Goal: Information Seeking & Learning: Learn about a topic

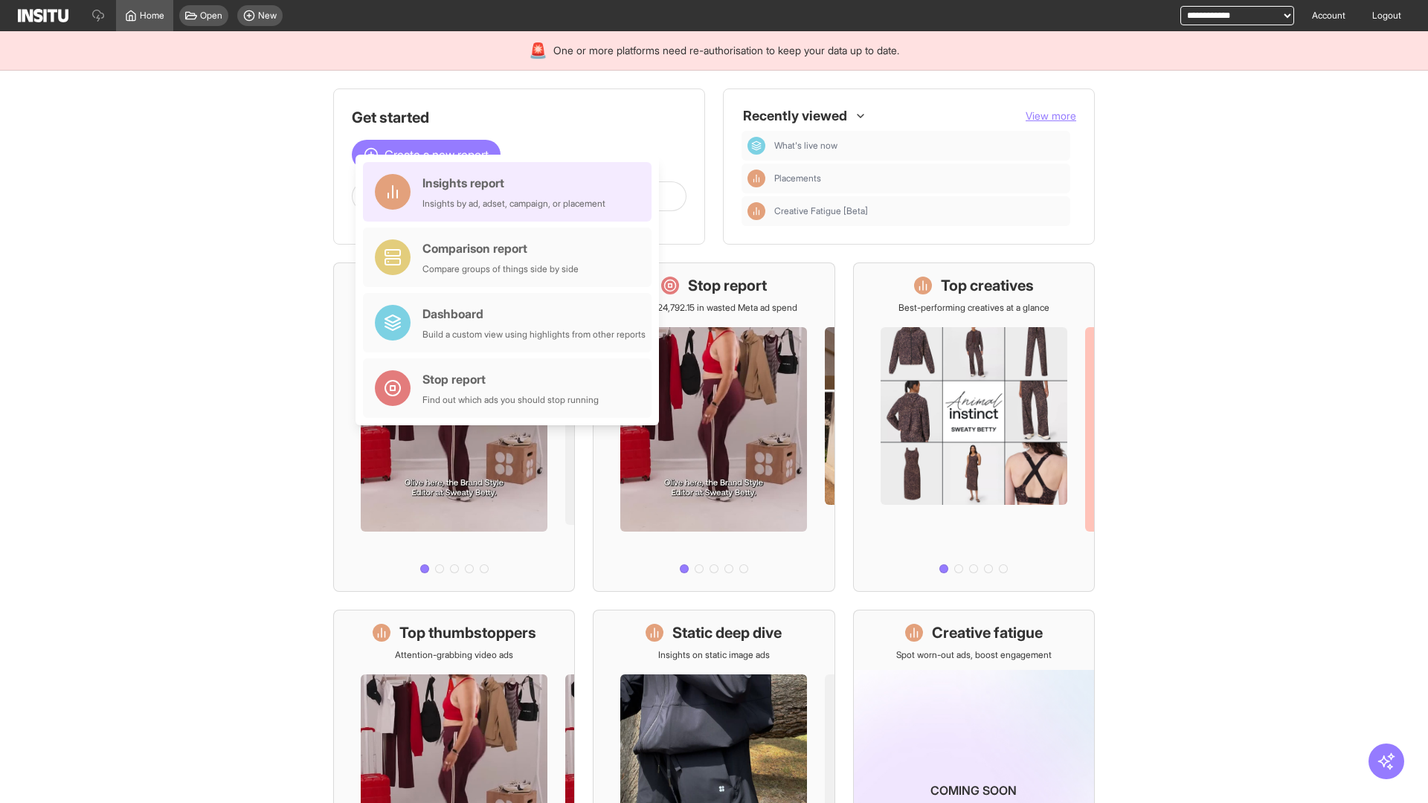
click at [511, 192] on div "Insights report Insights by ad, adset, campaign, or placement" at bounding box center [513, 192] width 183 height 36
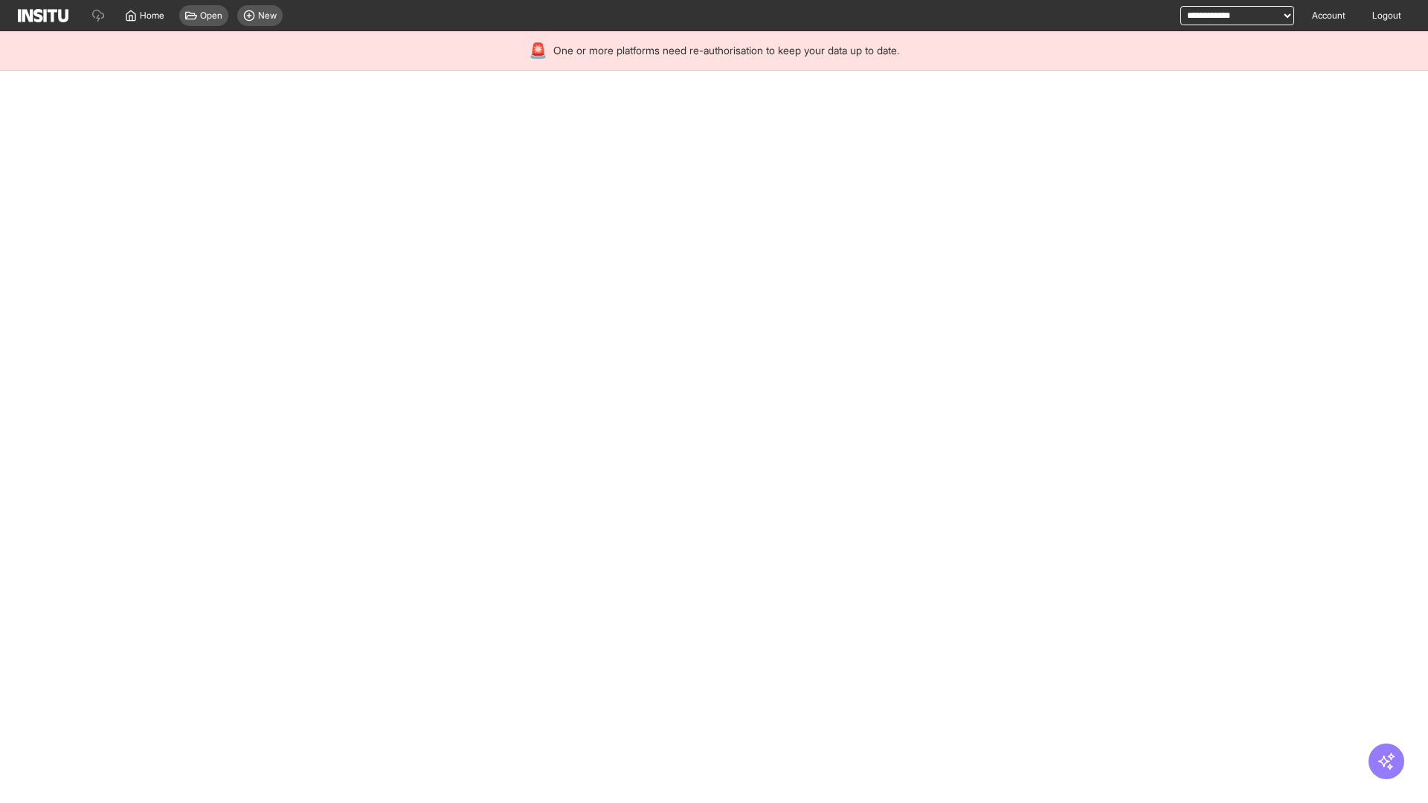
select select "**"
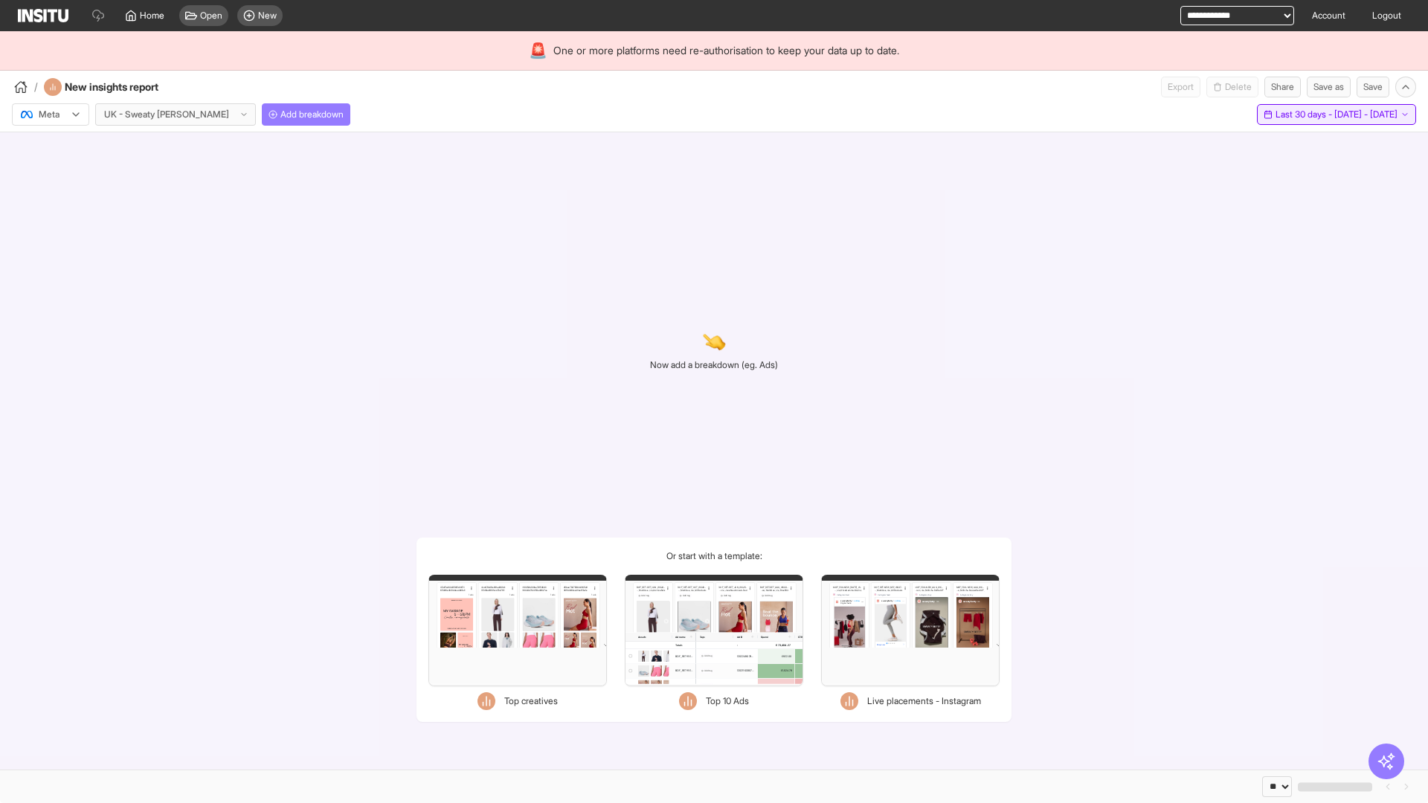
click at [1304, 115] on span "Last 30 days - [DATE] - [DATE]" at bounding box center [1336, 115] width 122 height 12
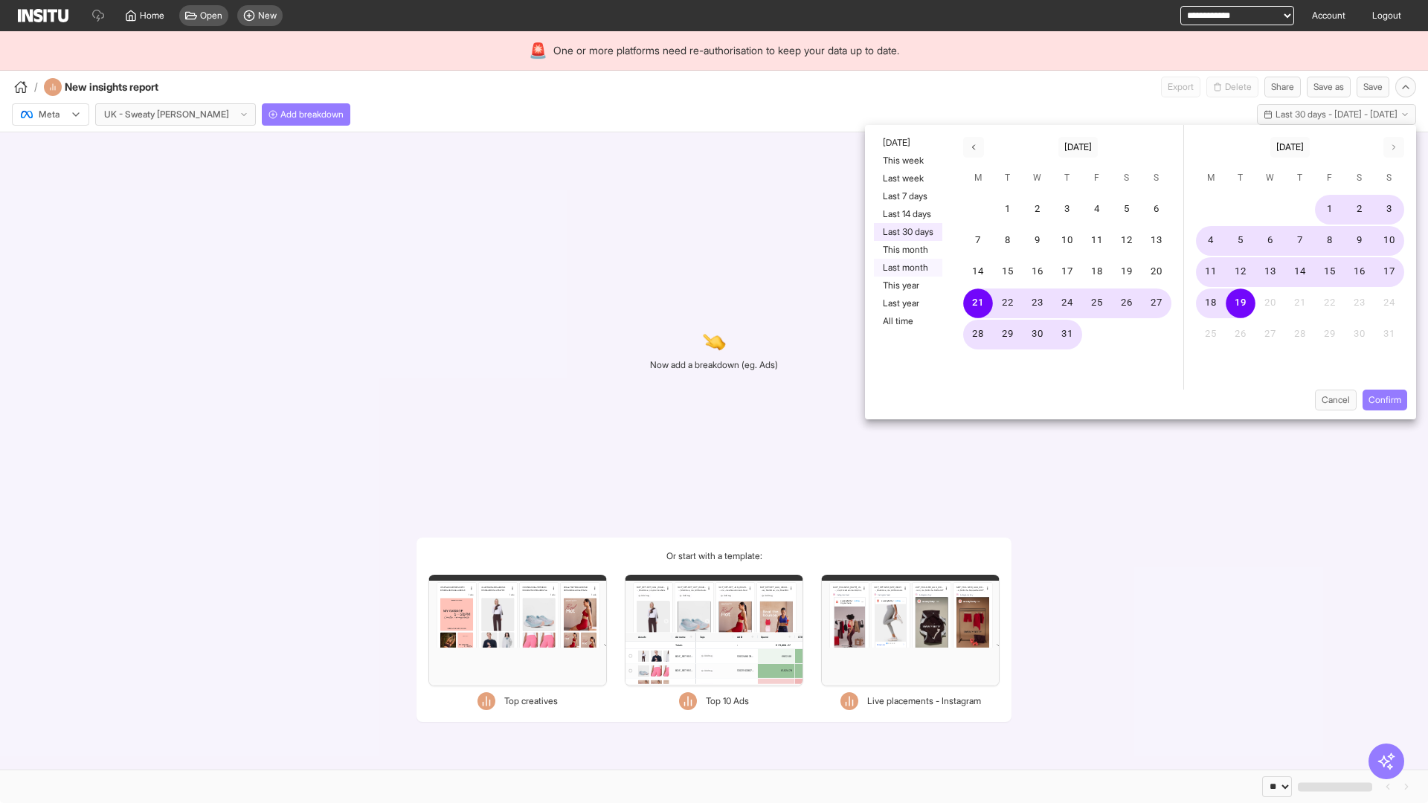
click at [907, 268] on button "Last month" at bounding box center [908, 268] width 68 height 18
